Goal: Information Seeking & Learning: Learn about a topic

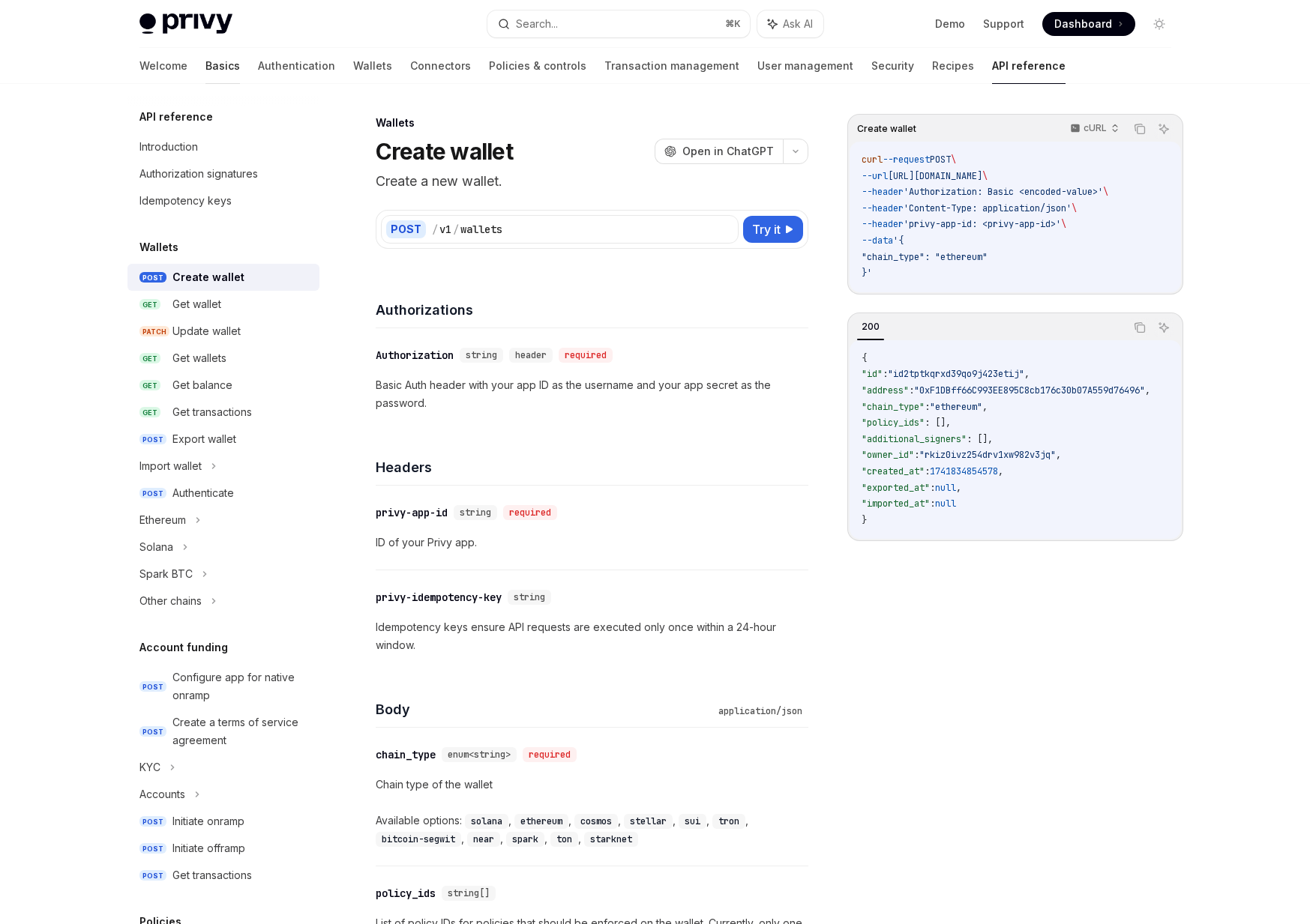
click at [206, 64] on link "Basics" at bounding box center [222, 66] width 35 height 36
type textarea "*"
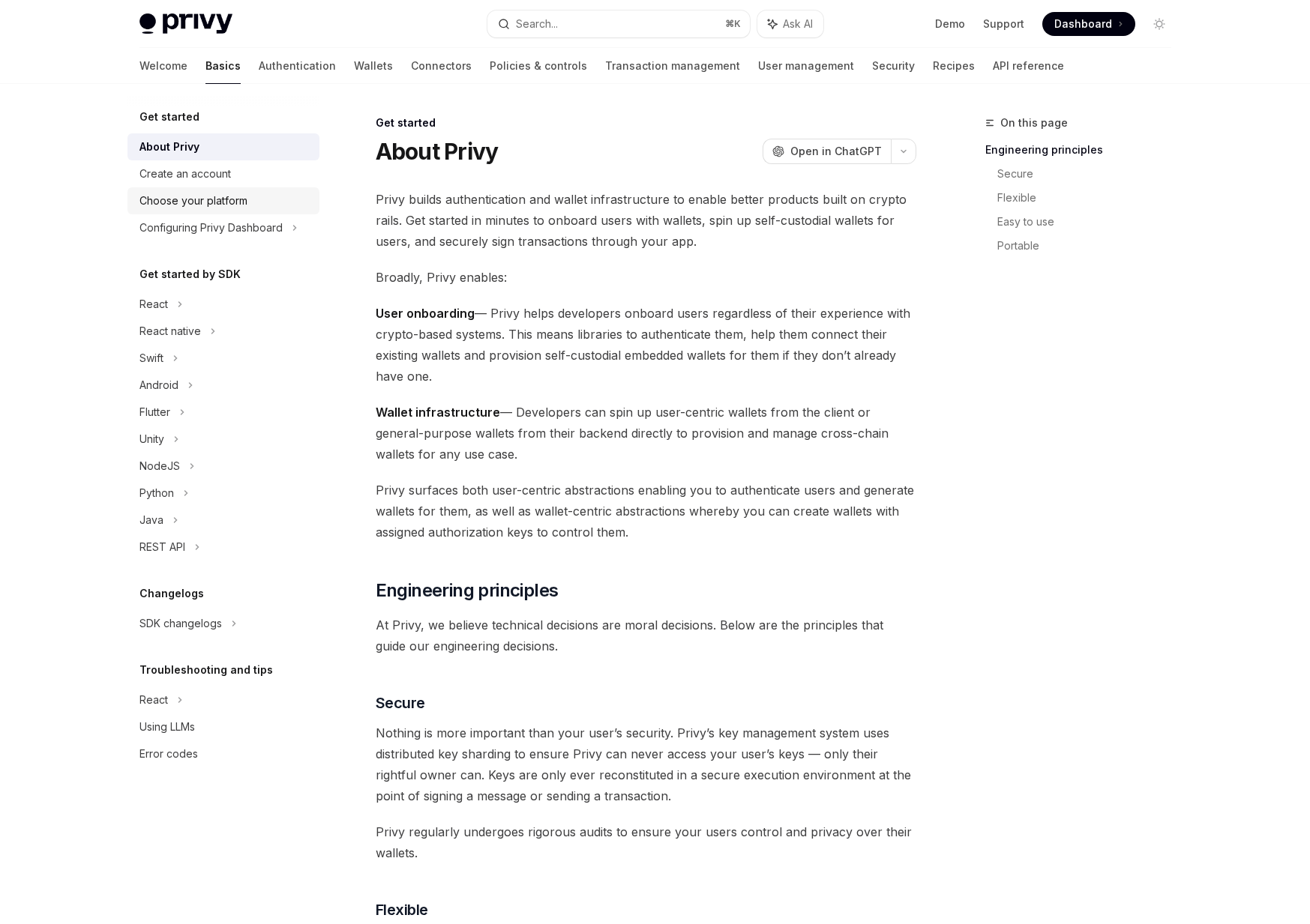
click at [188, 200] on div "Choose your platform" at bounding box center [193, 201] width 108 height 18
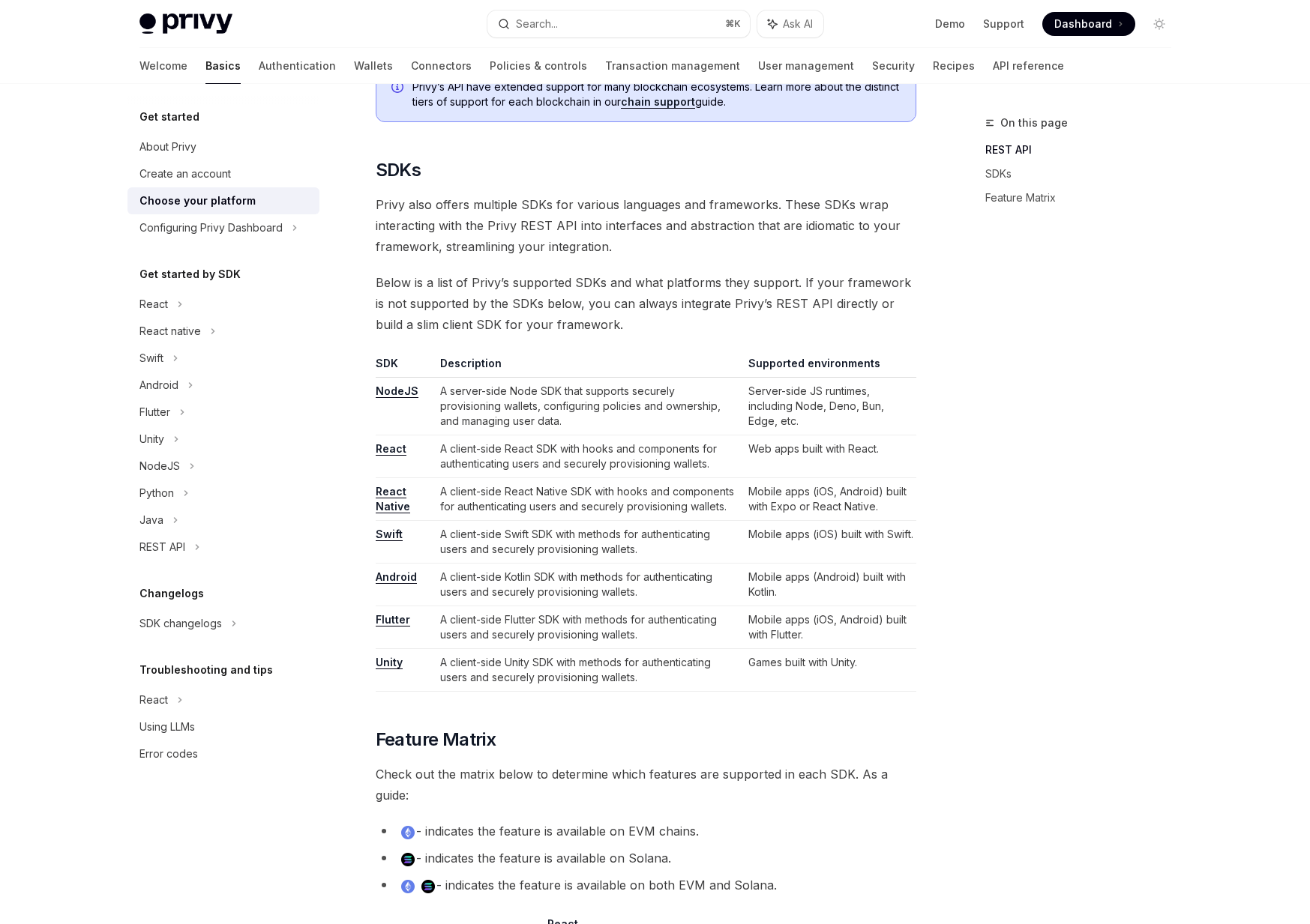
click at [740, 643] on td "A client-side Flutter SDK with methods for authenticating users and securely pr…" at bounding box center [587, 627] width 307 height 42
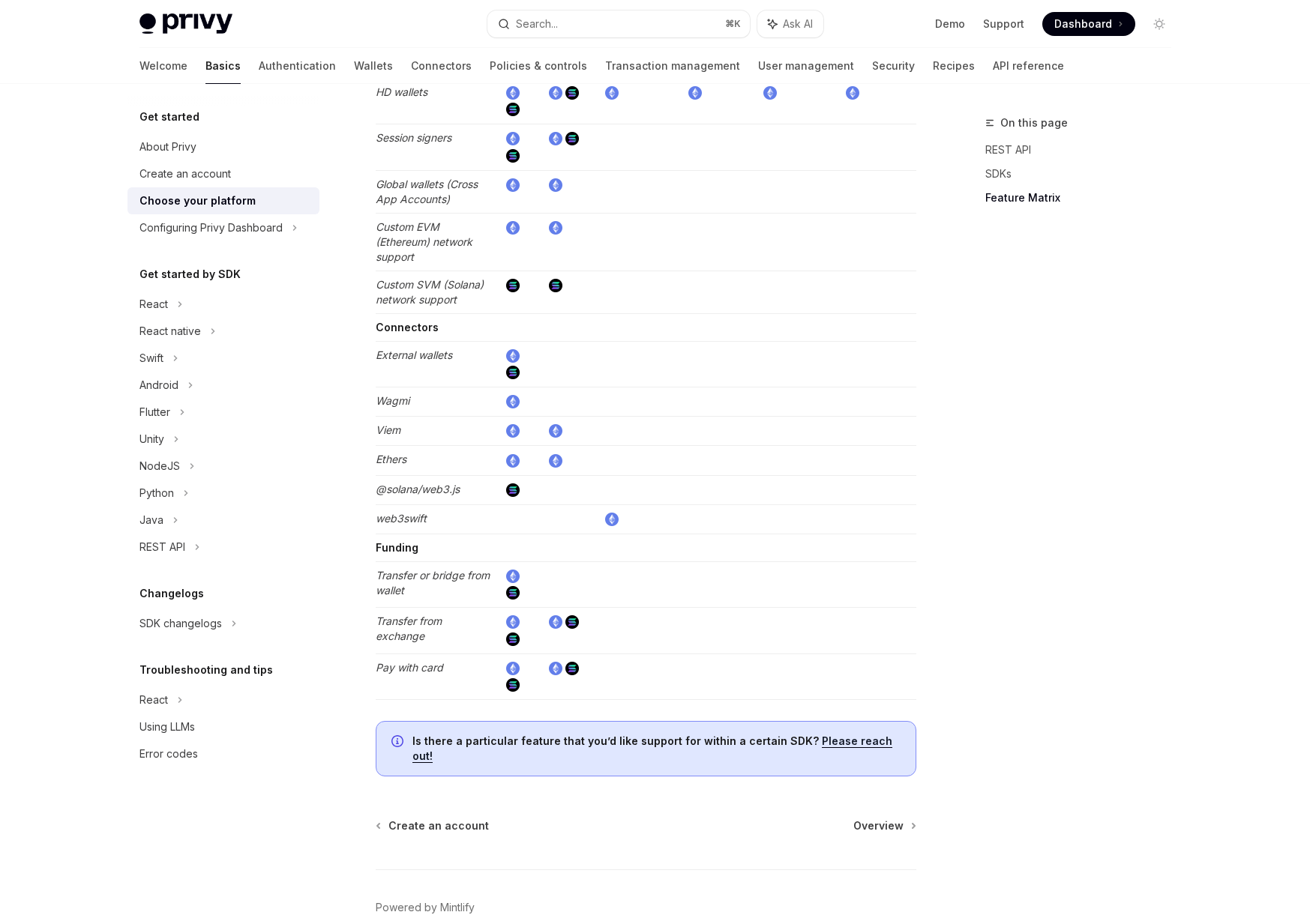
scroll to position [2389, 0]
